Goal: Task Accomplishment & Management: Manage account settings

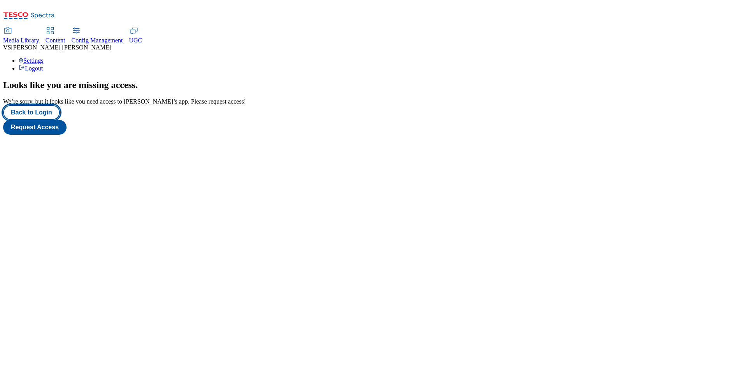
click at [45, 120] on button "Back to Login" at bounding box center [31, 112] width 57 height 15
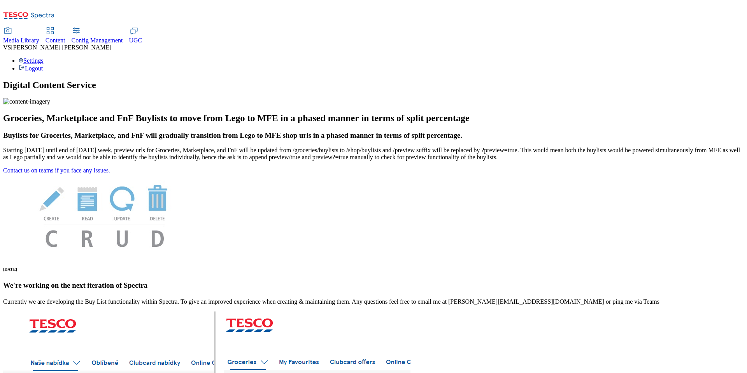
click at [111, 44] on span "[PERSON_NAME]" at bounding box center [61, 47] width 100 height 7
click at [712, 57] on div "Settings Logout" at bounding box center [373, 64] width 740 height 15
click at [44, 57] on link "Settings" at bounding box center [31, 60] width 25 height 7
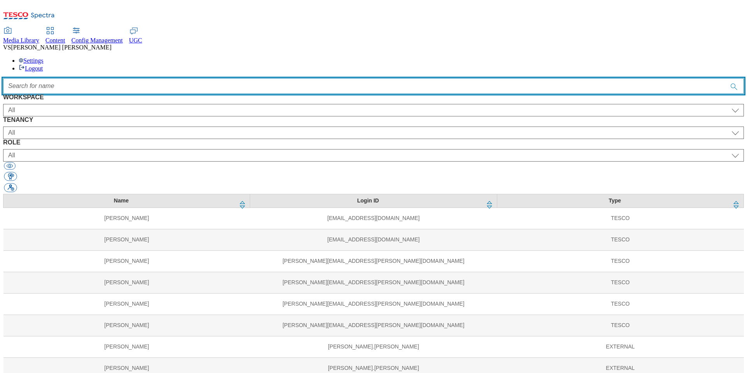
click at [212, 78] on input "Accessible label text" at bounding box center [373, 86] width 740 height 16
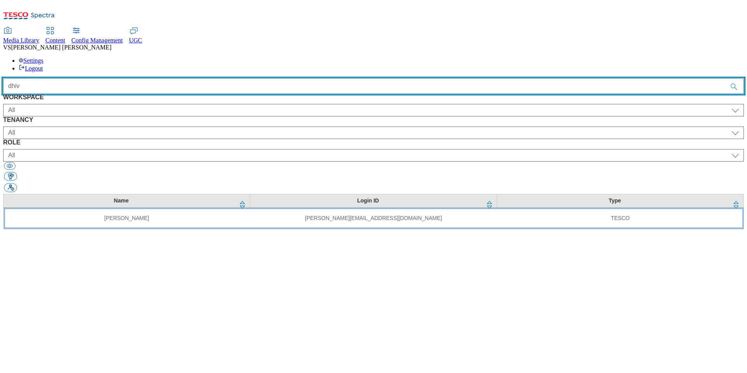
type input "dhiv"
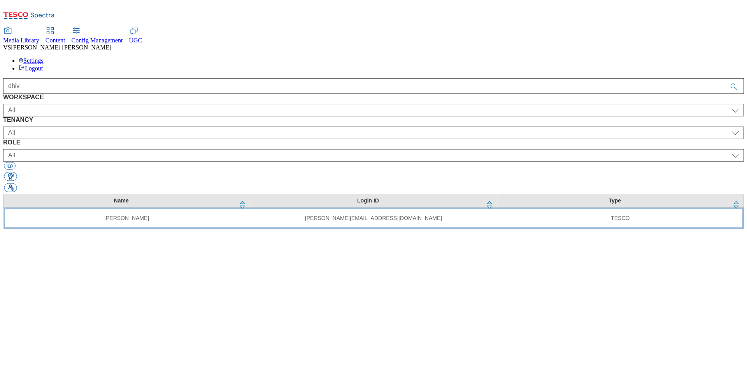
click at [167, 207] on td "[PERSON_NAME]" at bounding box center [127, 217] width 247 height 21
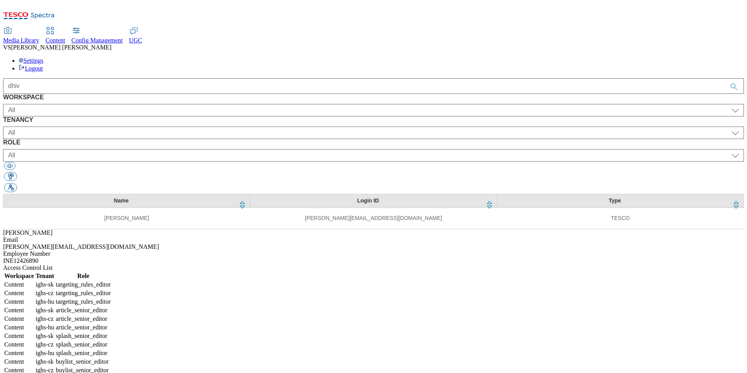
select select "ighs-sk"
select select "targeting_rules_editor"
select select "ighs-cz"
select select "targeting_rules_editor"
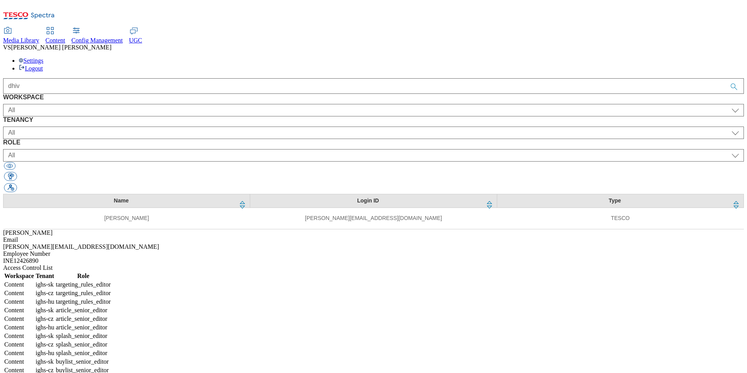
select select "ighs-hu"
select select "targeting_rules_editor"
select select "ighs-sk"
select select "article_senior_editor"
select select "ighs-cz"
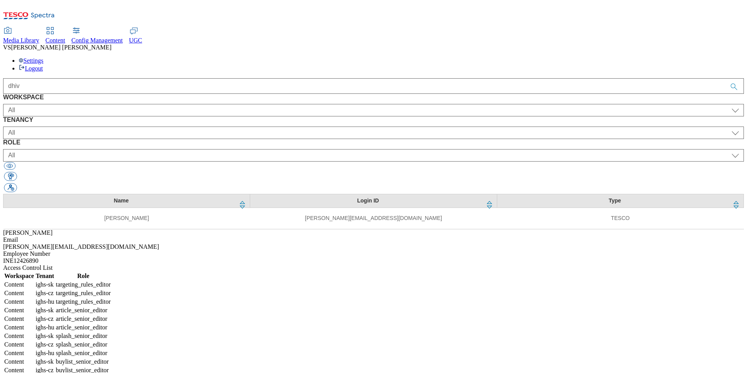
select select "article_senior_editor"
select select "ighs-hu"
select select "article_senior_editor"
select select "ighs-sk"
select select "splash_senior_editor"
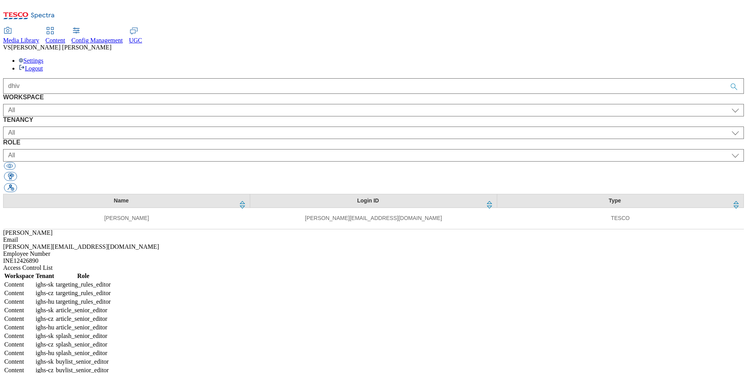
select select "ighs-cz"
select select "splash_senior_editor"
select select "ighs-hu"
select select "splash_senior_editor"
select select "ighs-sk"
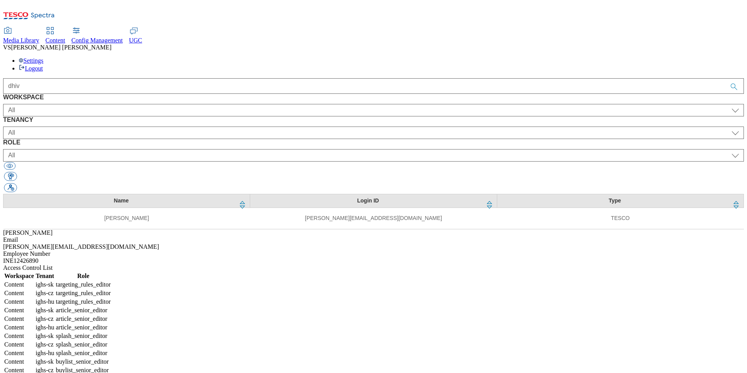
select select "buylist_senior_editor"
select select "ighs-cz"
select select "buylist_senior_editor"
select select "ighs-hu"
select select "buylist_senior_editor"
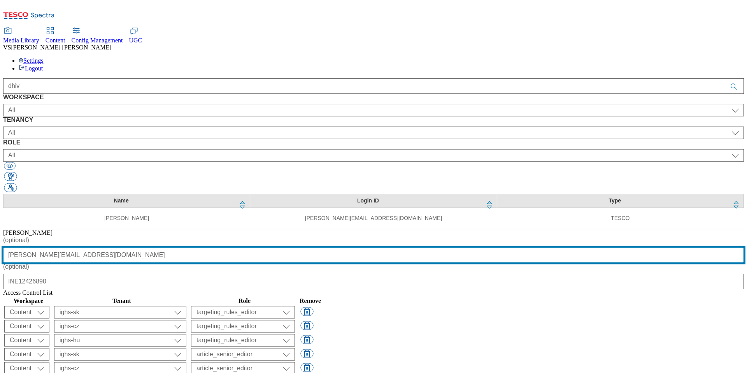
click at [366, 247] on input "[PERSON_NAME][EMAIL_ADDRESS][DOMAIN_NAME]" at bounding box center [373, 255] width 740 height 16
click at [387, 247] on input "[PERSON_NAME][EMAIL_ADDRESS][DOMAIN_NAME]" at bounding box center [373, 255] width 740 height 16
type input "[PERSON_NAME][EMAIL_ADDRESS][DOMAIN_NAME]"
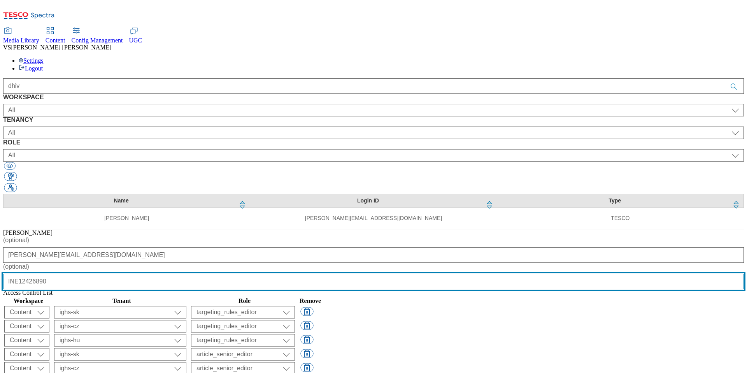
click at [435, 273] on input "INE12426890" at bounding box center [373, 281] width 740 height 16
click at [361, 273] on input "INE12426890" at bounding box center [373, 281] width 740 height 16
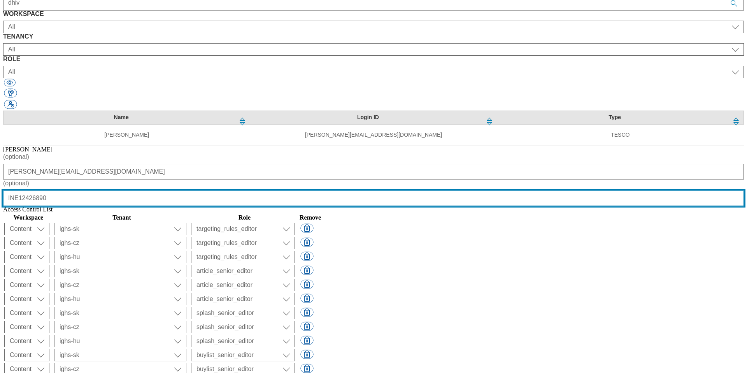
scroll to position [88, 0]
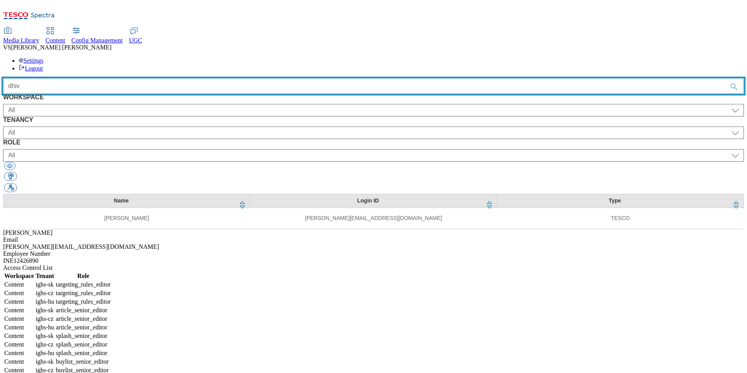
click at [255, 78] on input "dhiv" at bounding box center [373, 86] width 740 height 16
paste input "akash"
type input "akash"
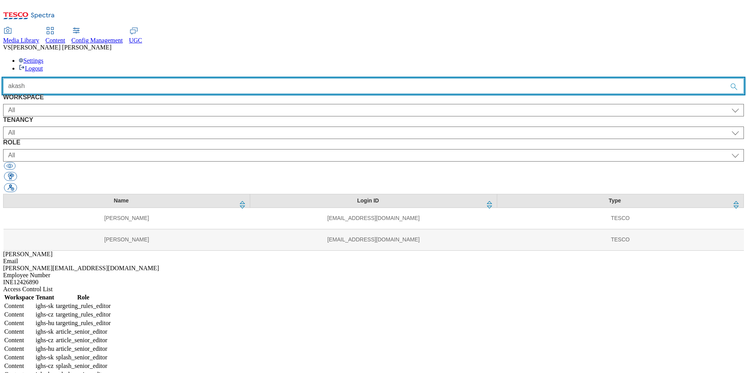
click at [467, 78] on input "akash" at bounding box center [373, 86] width 740 height 16
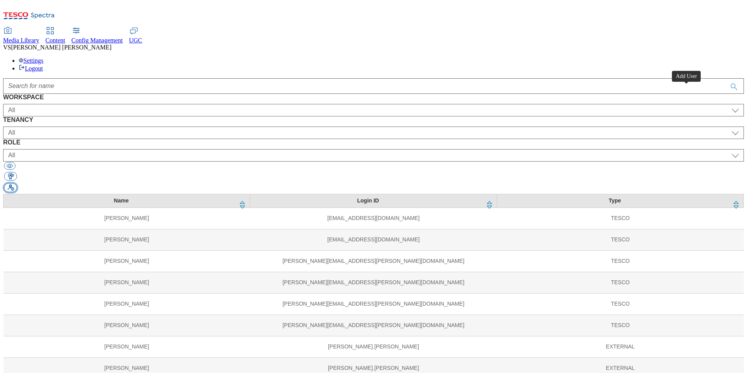
click at [17, 183] on button "button" at bounding box center [10, 187] width 13 height 9
select select "Content"
select select "customer-engagement"
select select "content_designer"
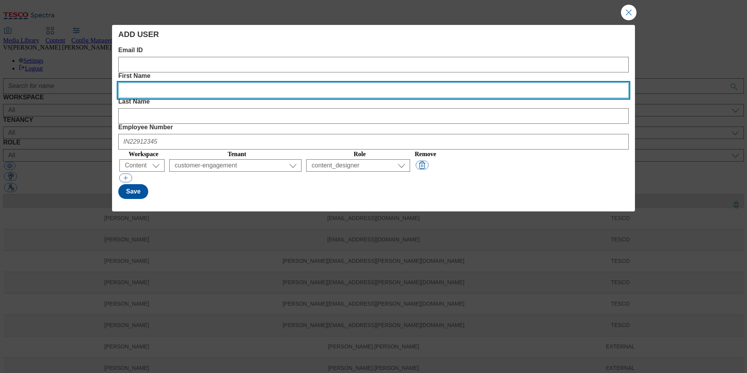
click at [303, 82] on Name "First Name" at bounding box center [373, 90] width 510 height 16
paste Name "Akash"
type Name "Akash"
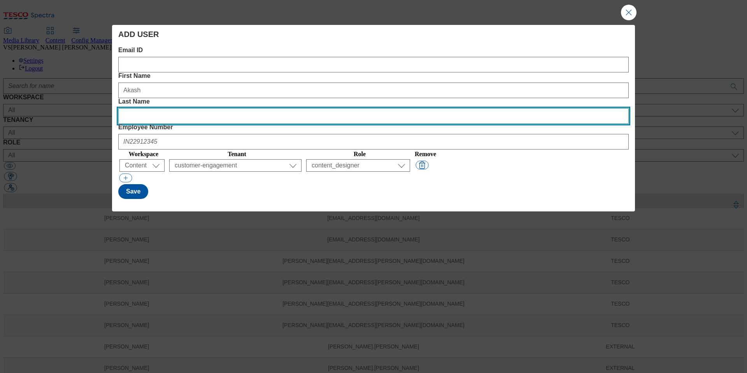
click at [427, 108] on Name "Last Name" at bounding box center [373, 116] width 510 height 16
paste Name "Maharana"
type Name "Maharana"
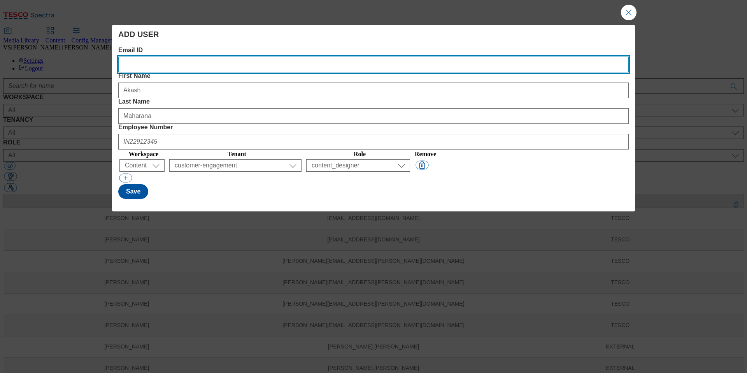
click at [159, 68] on ID "Email ID" at bounding box center [373, 65] width 510 height 16
paste ID "[EMAIL_ADDRESS][DOMAIN_NAME]"
type ID "[EMAIL_ADDRESS][DOMAIN_NAME]"
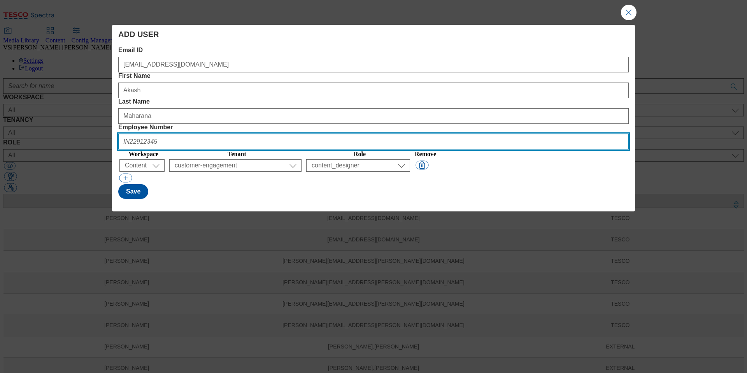
click at [521, 134] on Number "Employee Number" at bounding box center [373, 142] width 510 height 16
paste Number "46032455"
click at [517, 134] on Number "IN 46032455" at bounding box center [373, 142] width 510 height 16
type Number "IN46032455"
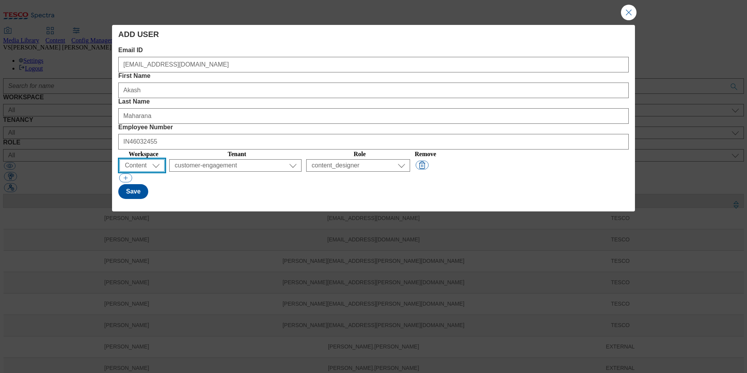
click at [152, 159] on select "All Content Media Spectra UGC Config" at bounding box center [141, 165] width 45 height 12
select select "UGC"
click at [126, 173] on button "Modal" at bounding box center [125, 177] width 13 height 9
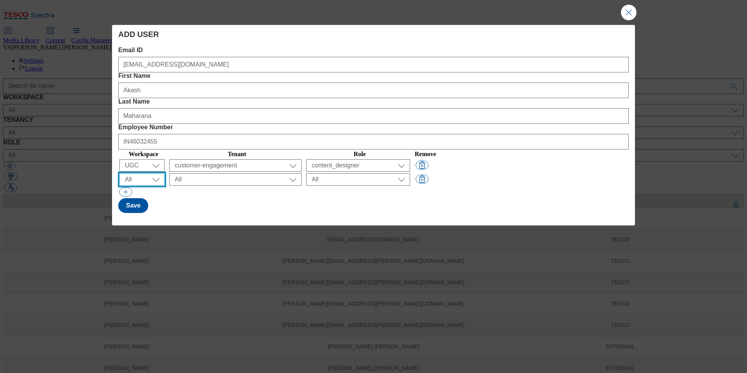
click at [135, 159] on select "All Content Media Spectra UGC Config" at bounding box center [141, 165] width 45 height 12
select select "UGC"
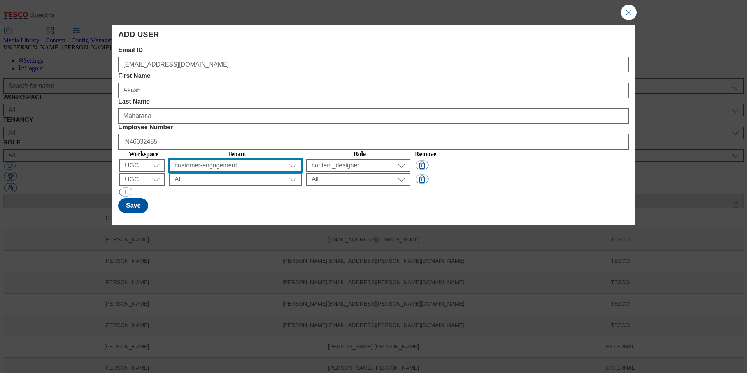
click at [256, 159] on select "All ALL All all Clubcard Boost UK Clubcard Marketing Clubcard ROI clubcard-boos…" at bounding box center [235, 165] width 132 height 12
select select "clubcard-boost-[GEOGRAPHIC_DATA]"
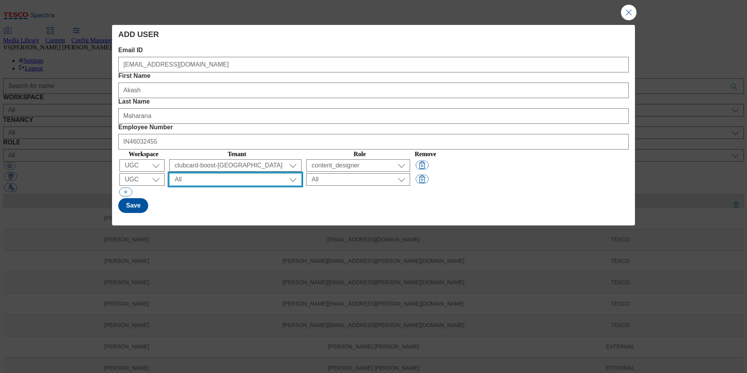
click at [260, 159] on select "All ALL All all Clubcard Boost UK Clubcard Marketing Clubcard ROI clubcard-boos…" at bounding box center [235, 165] width 132 height 12
select select "ghs-[GEOGRAPHIC_DATA]"
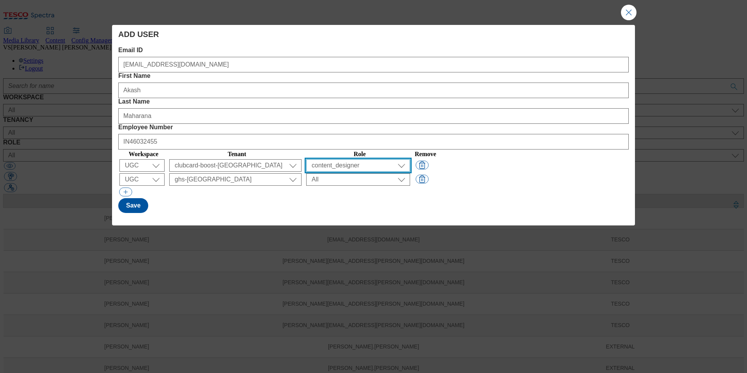
click at [410, 159] on select "All content_designer content_editor content_read developer guest media_admin mo…" at bounding box center [358, 165] width 104 height 12
select select "ugc_admin"
click at [410, 159] on select "All content_designer content_editor content_read developer guest media_admin mo…" at bounding box center [358, 165] width 104 height 12
select select "ugc_admin"
click at [135, 198] on button "Save" at bounding box center [133, 205] width 30 height 15
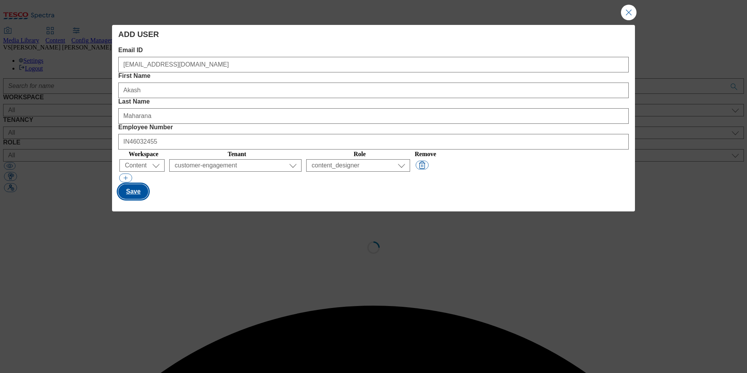
select select "Content"
select select "customer-engagement"
select select "content_designer"
